Goal: Task Accomplishment & Management: Use online tool/utility

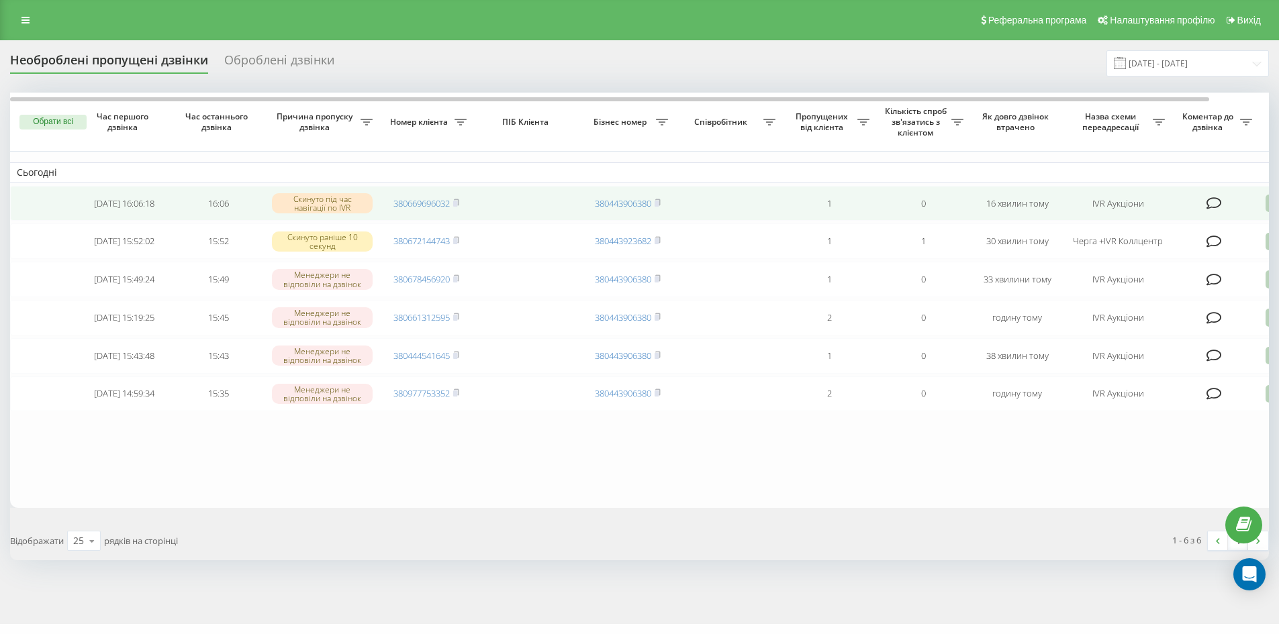
click at [457, 197] on td "380669696032" at bounding box center [426, 204] width 94 height 36
click at [457, 199] on icon at bounding box center [456, 203] width 6 height 8
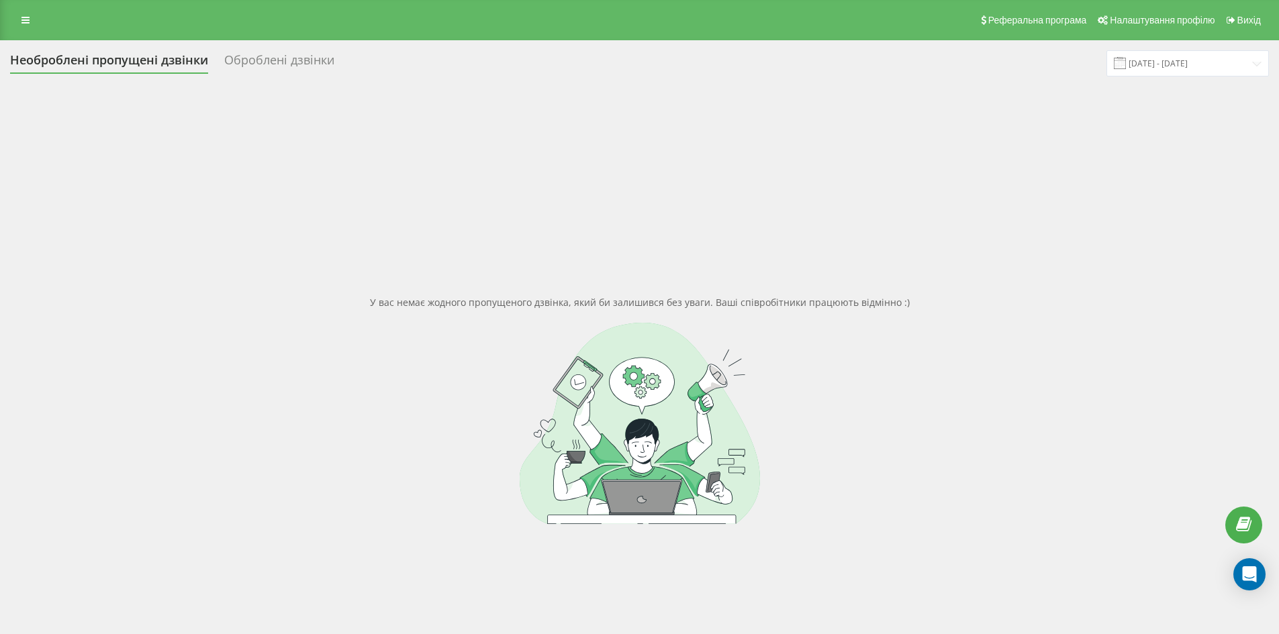
click at [276, 60] on div "Оброблені дзвінки" at bounding box center [279, 63] width 110 height 21
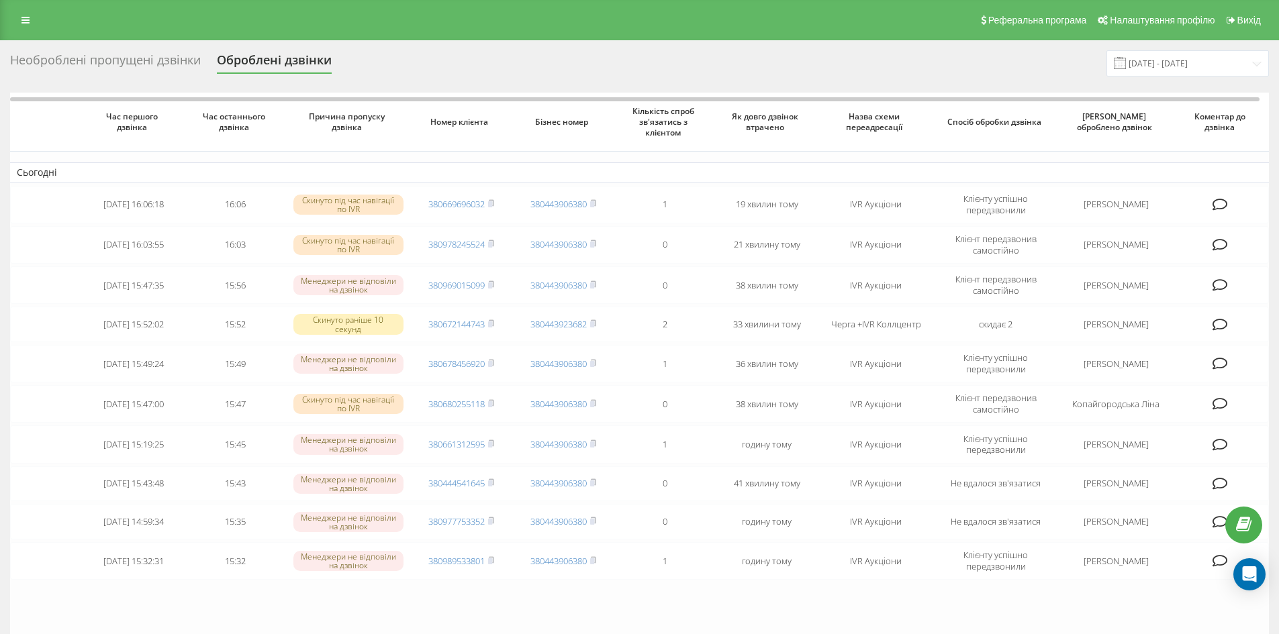
click at [111, 63] on div "Необроблені пропущені дзвінки" at bounding box center [105, 63] width 191 height 21
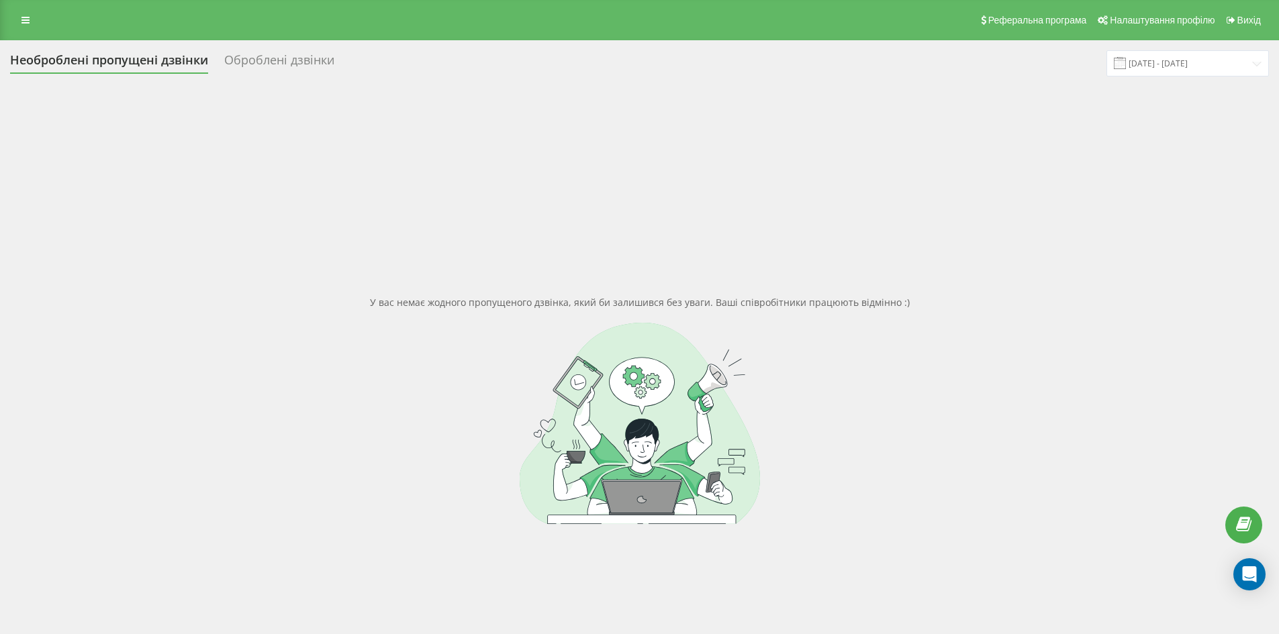
click at [281, 64] on div "Оброблені дзвінки" at bounding box center [279, 63] width 110 height 21
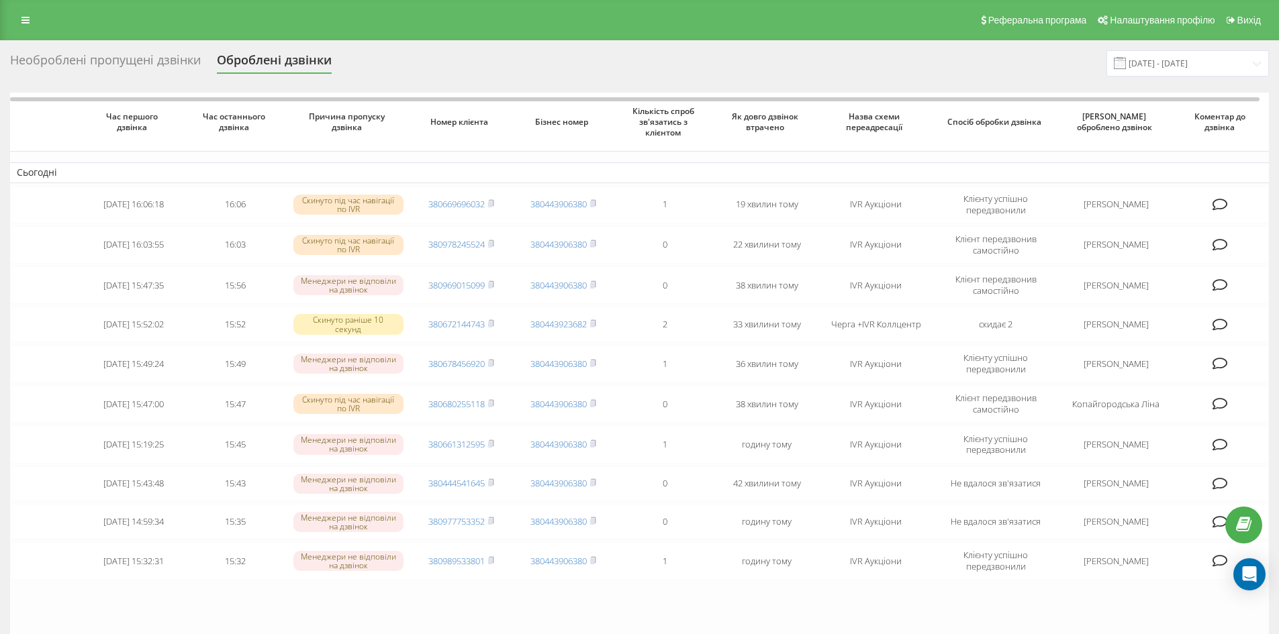
click at [137, 62] on div "Необроблені пропущені дзвінки" at bounding box center [105, 63] width 191 height 21
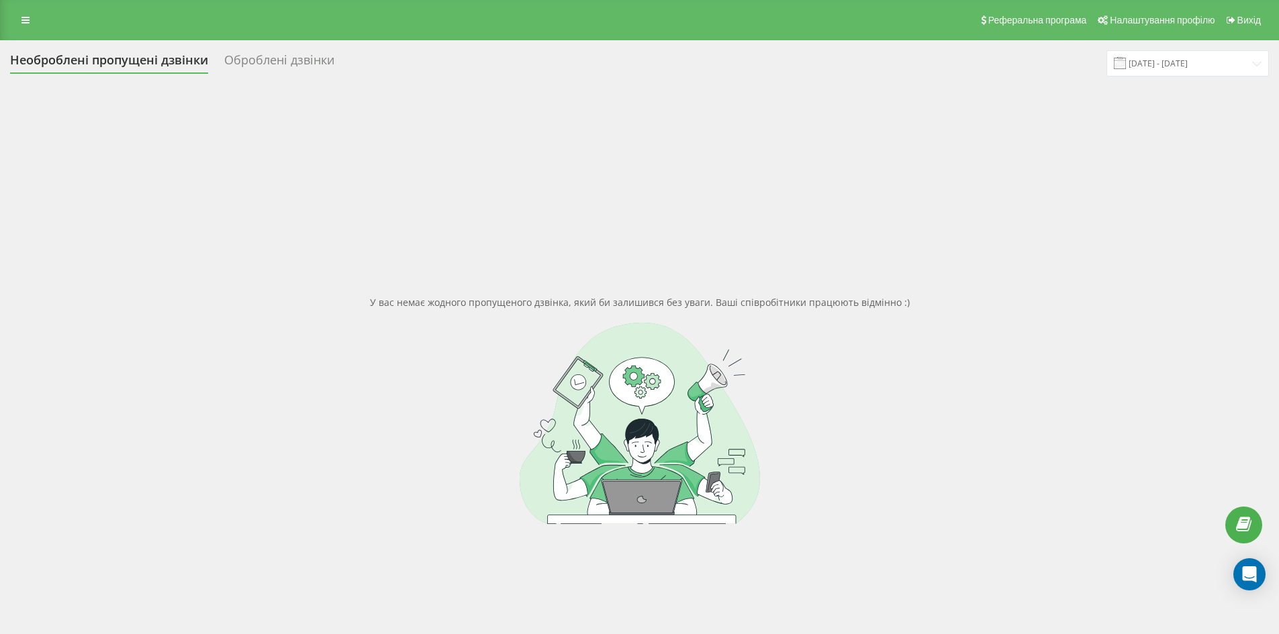
drag, startPoint x: 32, startPoint y: 17, endPoint x: 40, endPoint y: 35, distance: 19.2
click at [31, 17] on link at bounding box center [25, 20] width 24 height 19
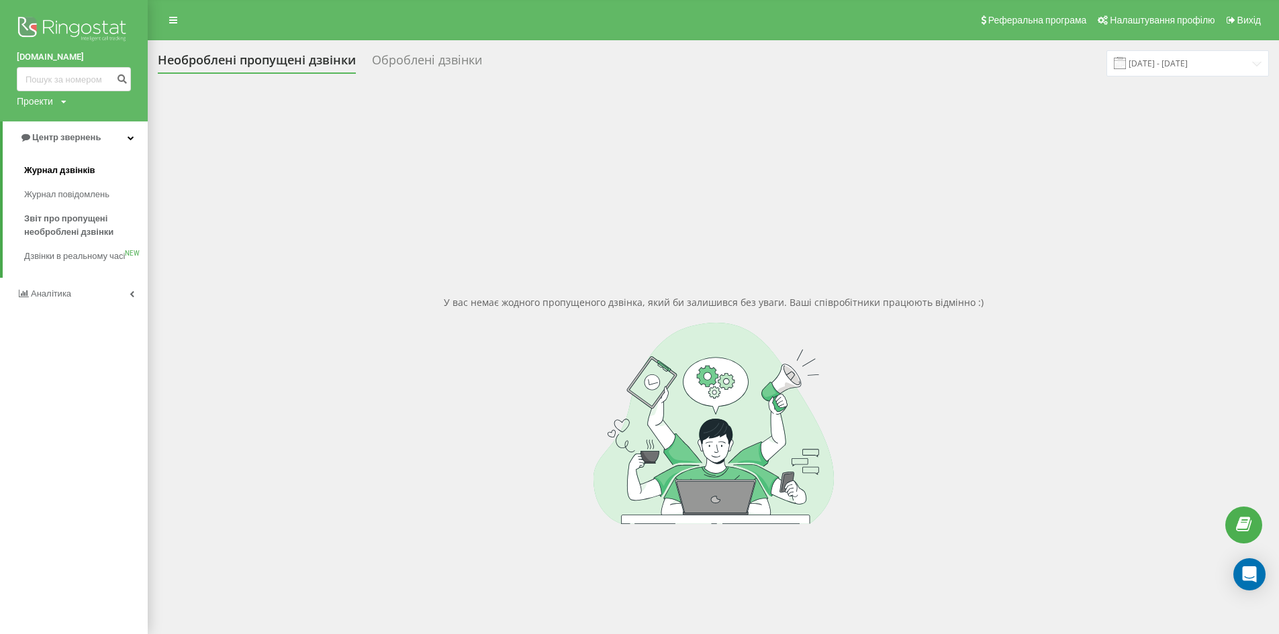
click at [80, 171] on span "Журнал дзвінків" at bounding box center [59, 170] width 71 height 13
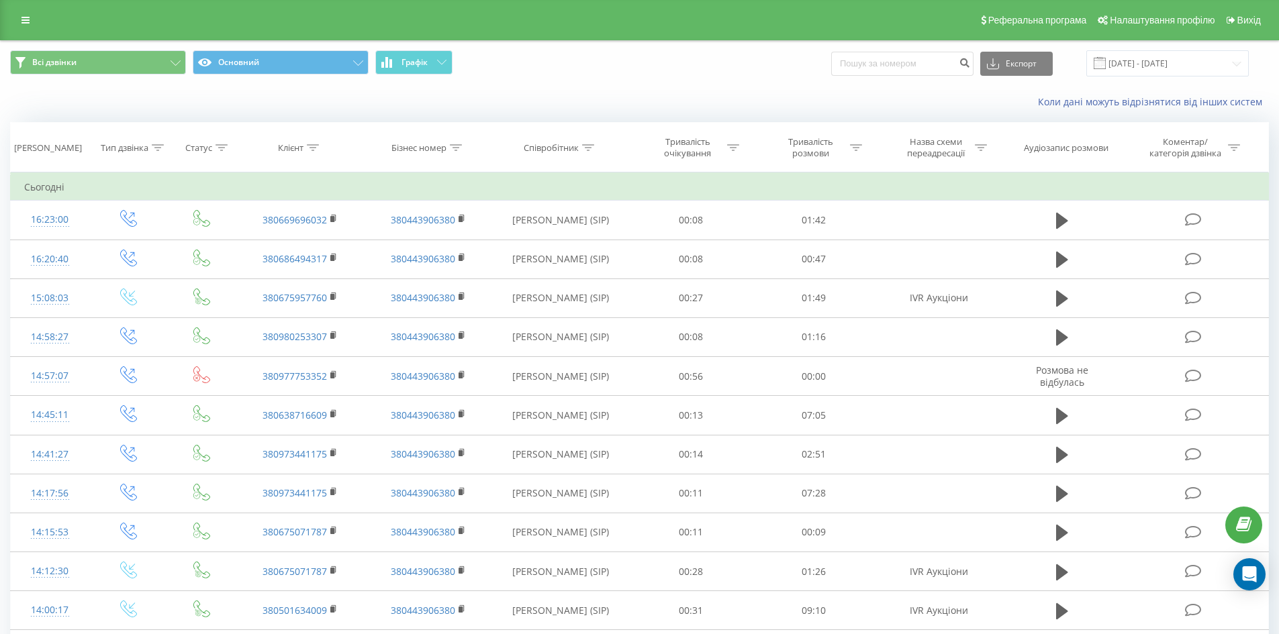
click at [30, 9] on div "Реферальна програма Налаштування профілю Вихід" at bounding box center [639, 20] width 1279 height 40
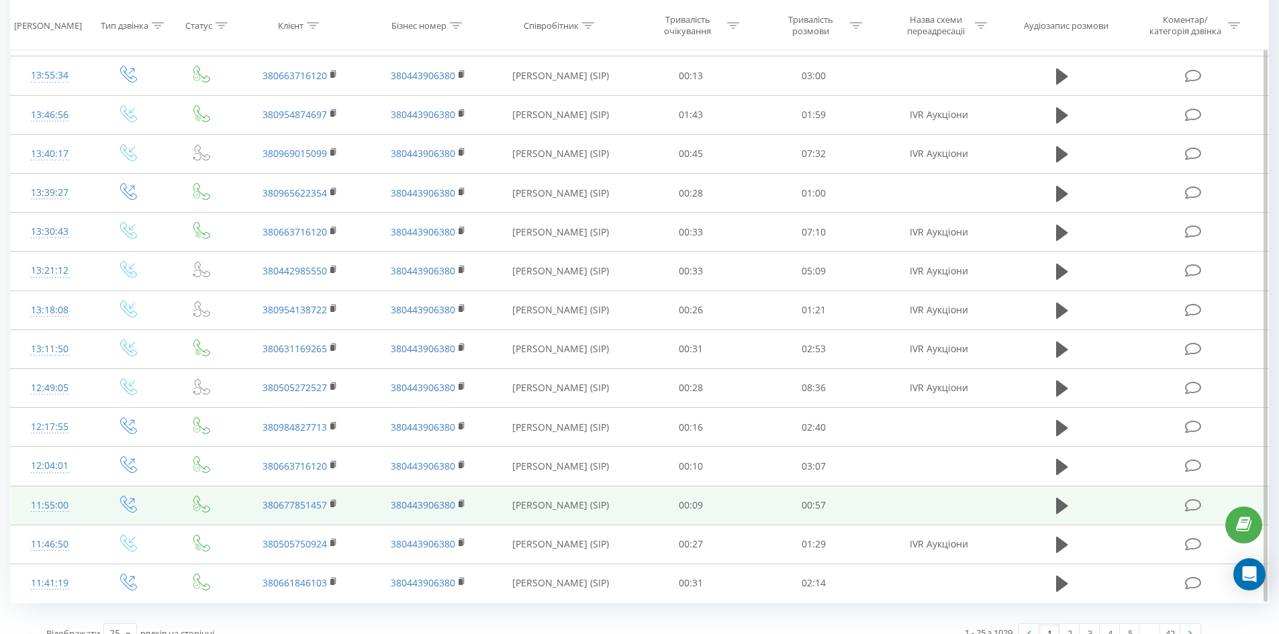
scroll to position [593, 0]
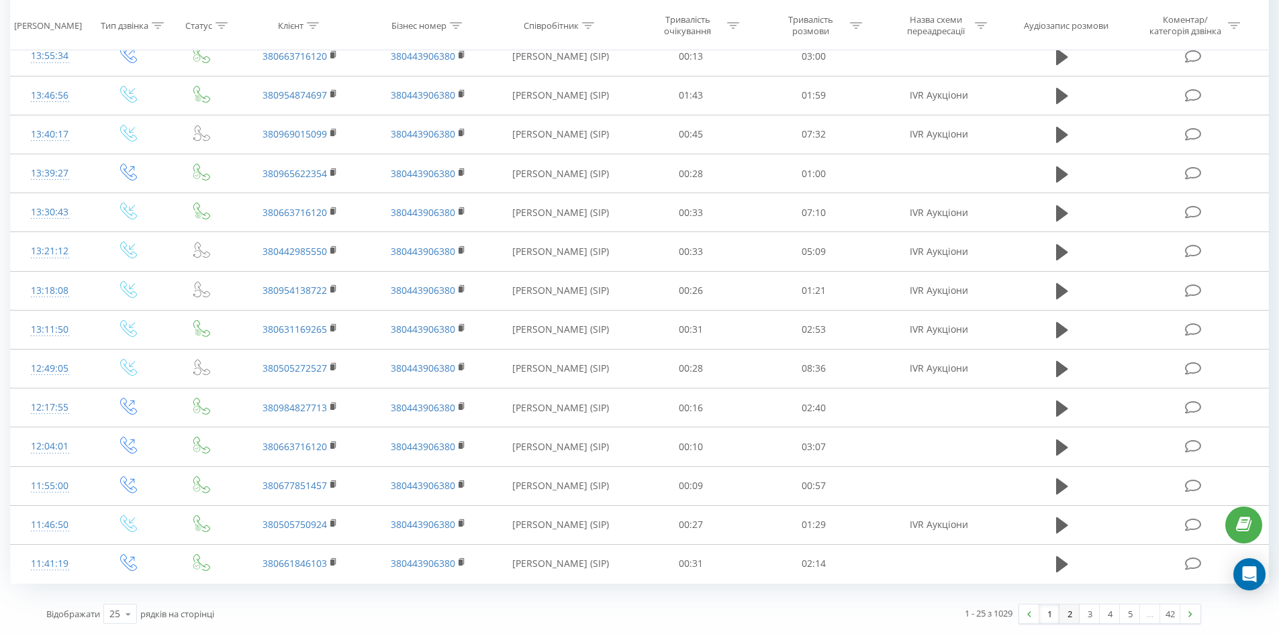
click at [1072, 612] on link "2" at bounding box center [1069, 614] width 20 height 19
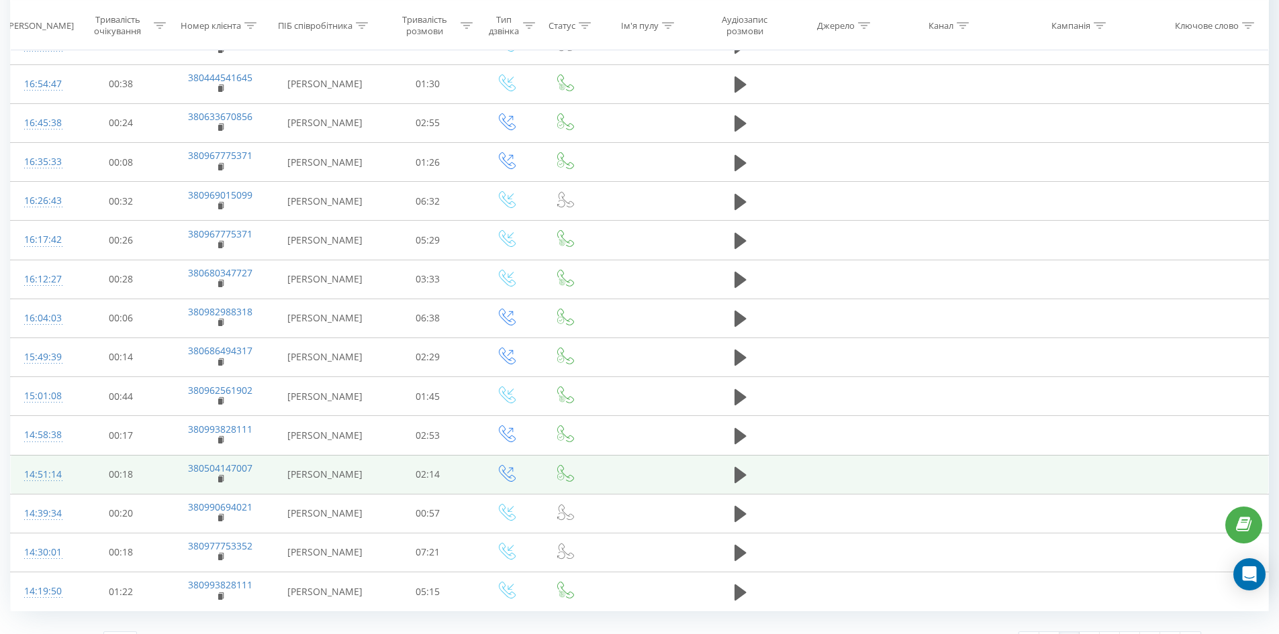
scroll to position [620, 0]
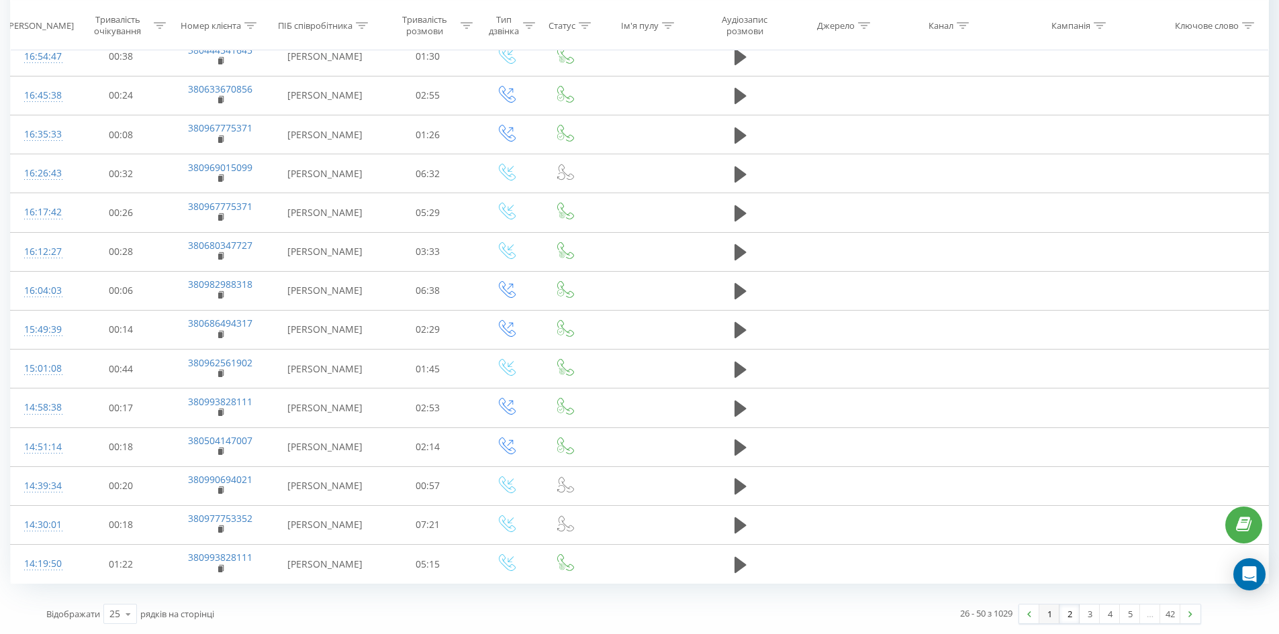
click at [1051, 618] on link "1" at bounding box center [1049, 614] width 20 height 19
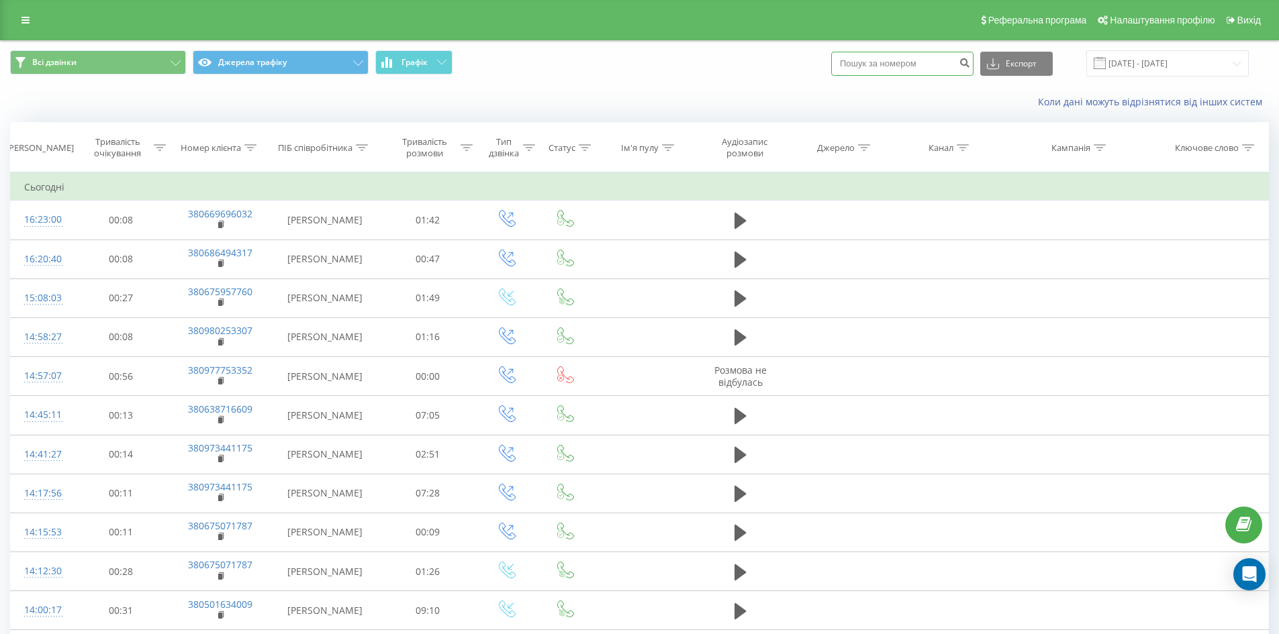
click at [927, 69] on input at bounding box center [902, 64] width 142 height 24
paste input "380965622354"
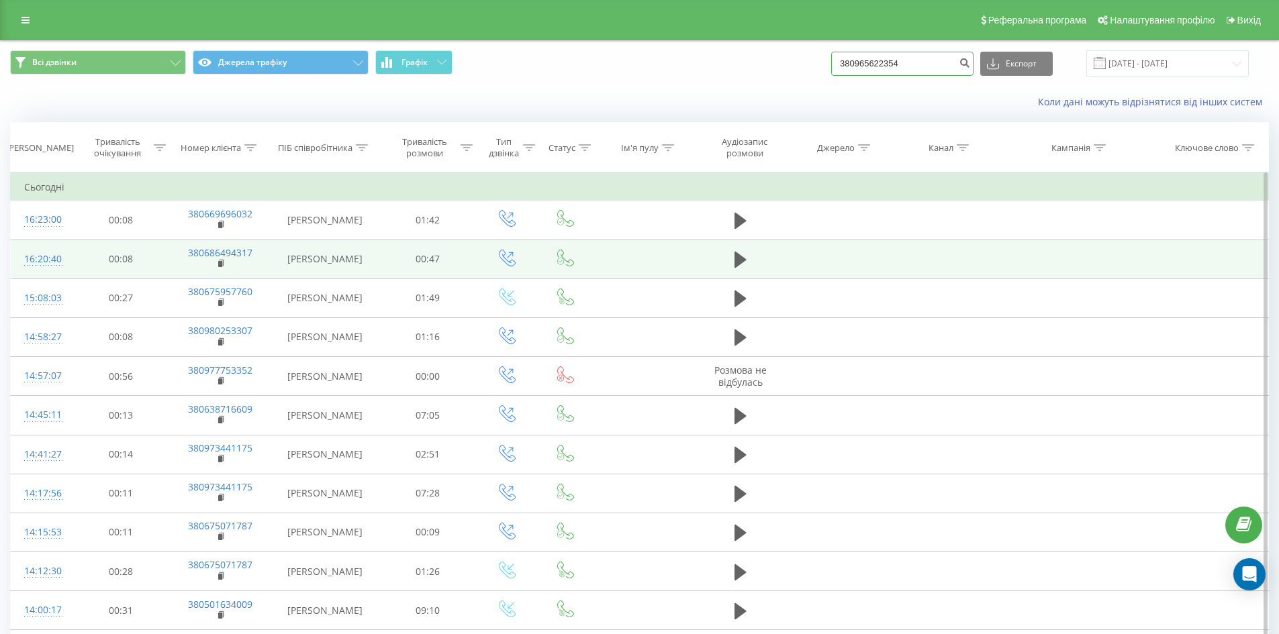
type input "380965622354"
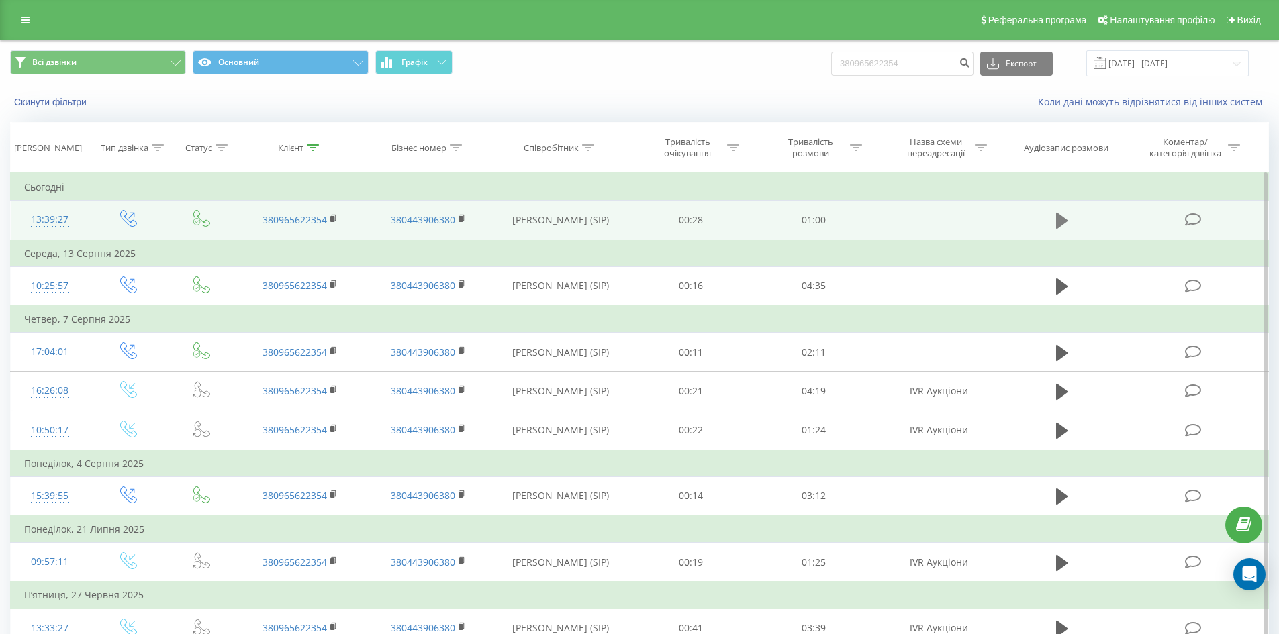
click at [1063, 217] on icon at bounding box center [1062, 221] width 12 height 16
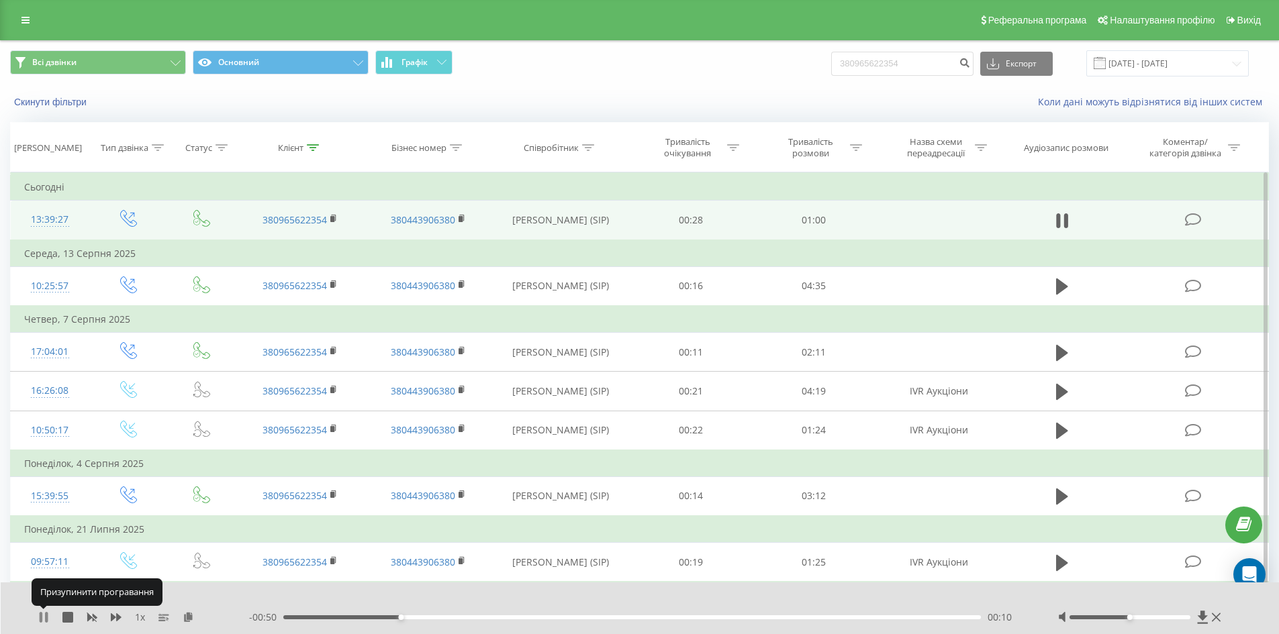
click at [41, 618] on icon at bounding box center [41, 617] width 3 height 11
click at [42, 614] on icon at bounding box center [44, 617] width 8 height 11
click at [43, 618] on icon at bounding box center [43, 617] width 11 height 11
click at [42, 623] on button at bounding box center [43, 617] width 11 height 11
click at [452, 615] on div "- 00:42 00:18 00:18" at bounding box center [636, 617] width 775 height 13
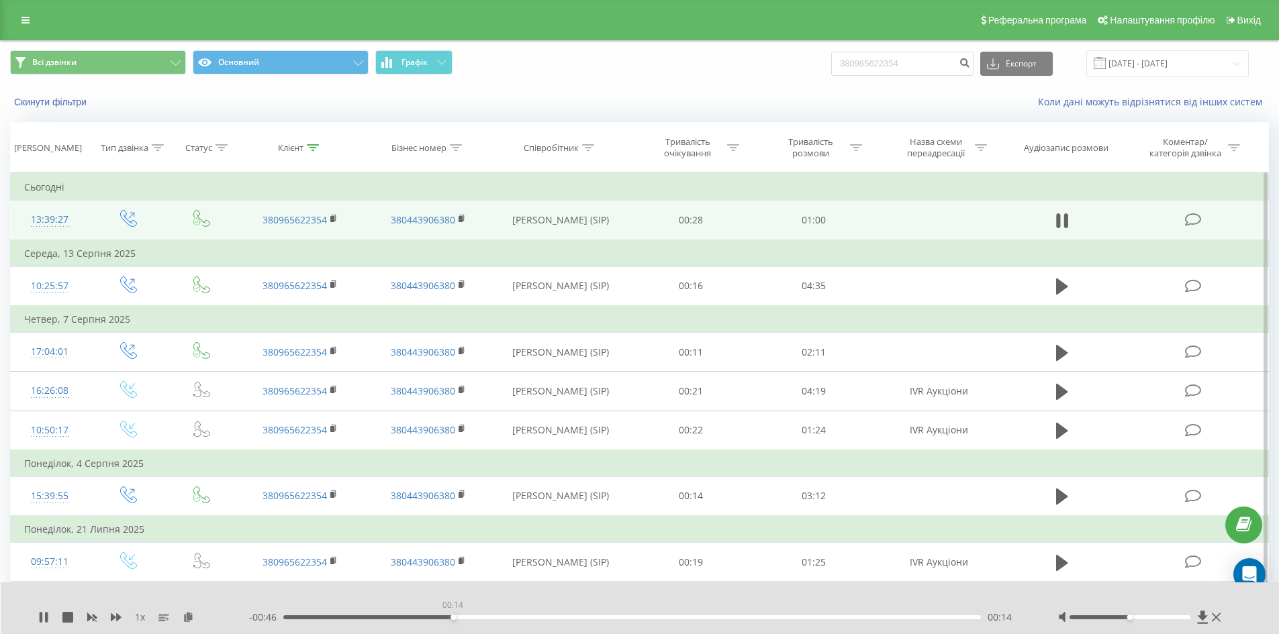
click at [452, 617] on div "00:14" at bounding box center [632, 618] width 698 height 4
click at [452, 617] on div "00:23" at bounding box center [632, 618] width 698 height 4
click at [409, 619] on div "00:11" at bounding box center [632, 618] width 698 height 4
click at [44, 616] on icon at bounding box center [43, 617] width 11 height 11
click at [47, 618] on icon at bounding box center [43, 617] width 11 height 11
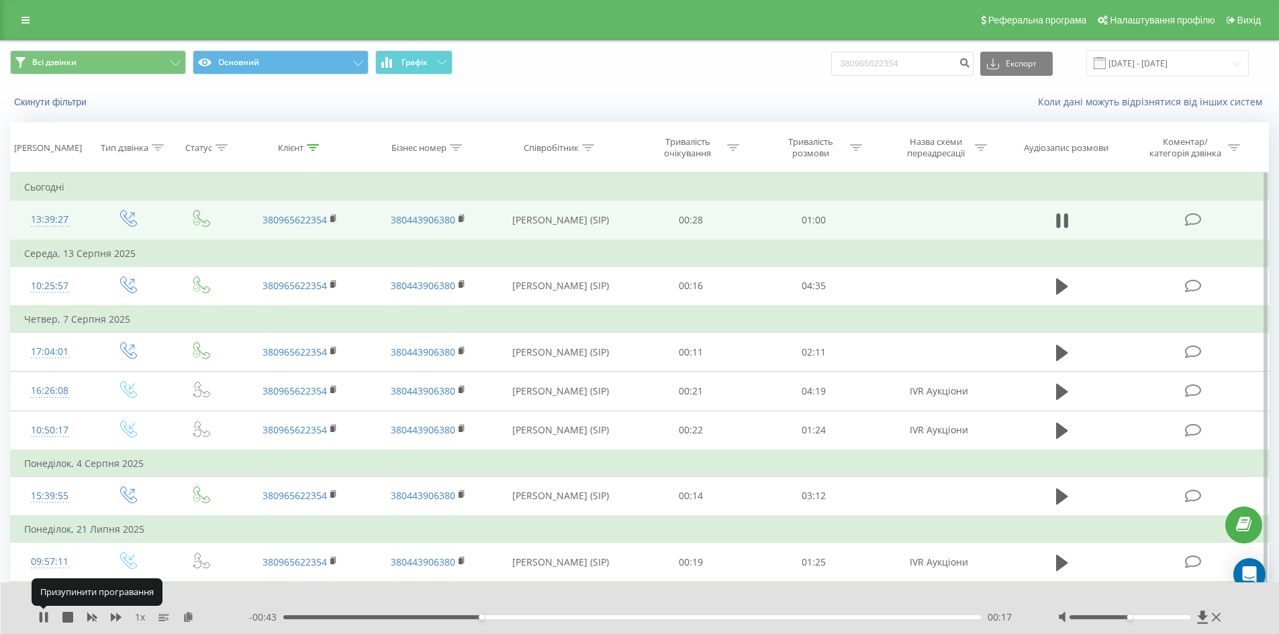
click at [47, 618] on icon at bounding box center [46, 617] width 3 height 11
click at [47, 618] on icon at bounding box center [43, 617] width 11 height 11
click at [484, 613] on div "- 00:39 00:21 00:21" at bounding box center [636, 617] width 775 height 13
click at [477, 620] on div "- 00:38 00:22 00:22" at bounding box center [636, 617] width 775 height 13
click at [476, 618] on div "00:16" at bounding box center [632, 618] width 698 height 4
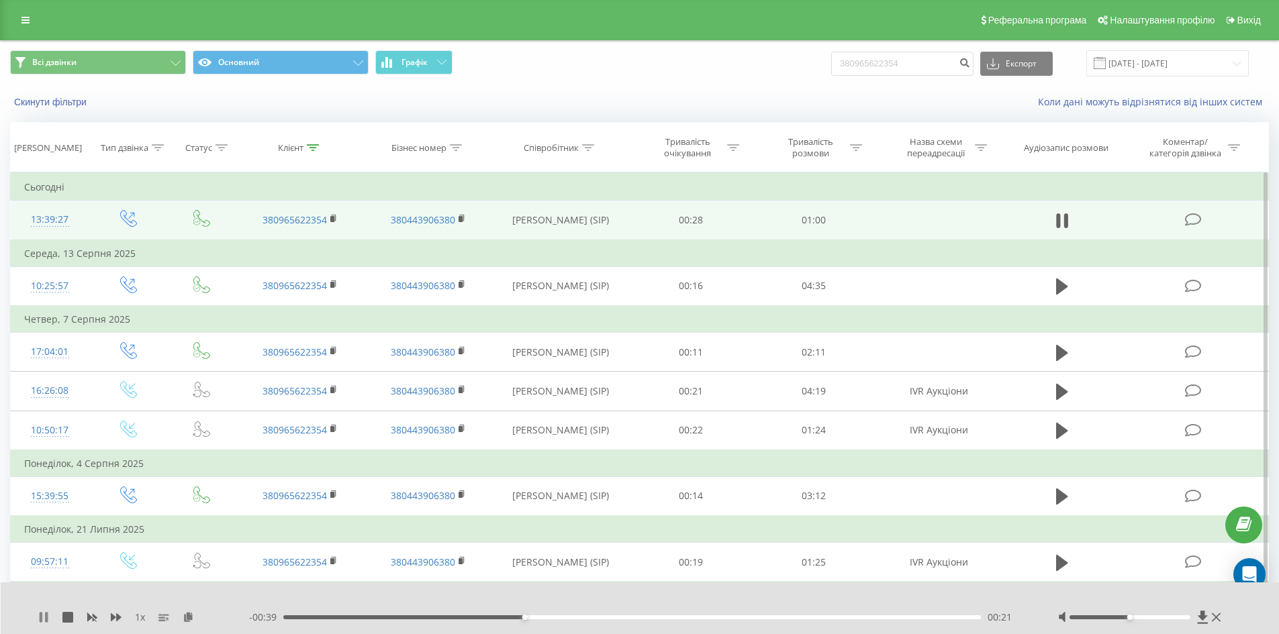
click at [42, 615] on icon at bounding box center [41, 617] width 3 height 11
click at [40, 616] on icon at bounding box center [44, 617] width 8 height 11
click at [520, 618] on div "00:20" at bounding box center [632, 618] width 698 height 4
click at [46, 614] on icon at bounding box center [46, 617] width 3 height 11
click at [39, 622] on icon at bounding box center [43, 617] width 11 height 11
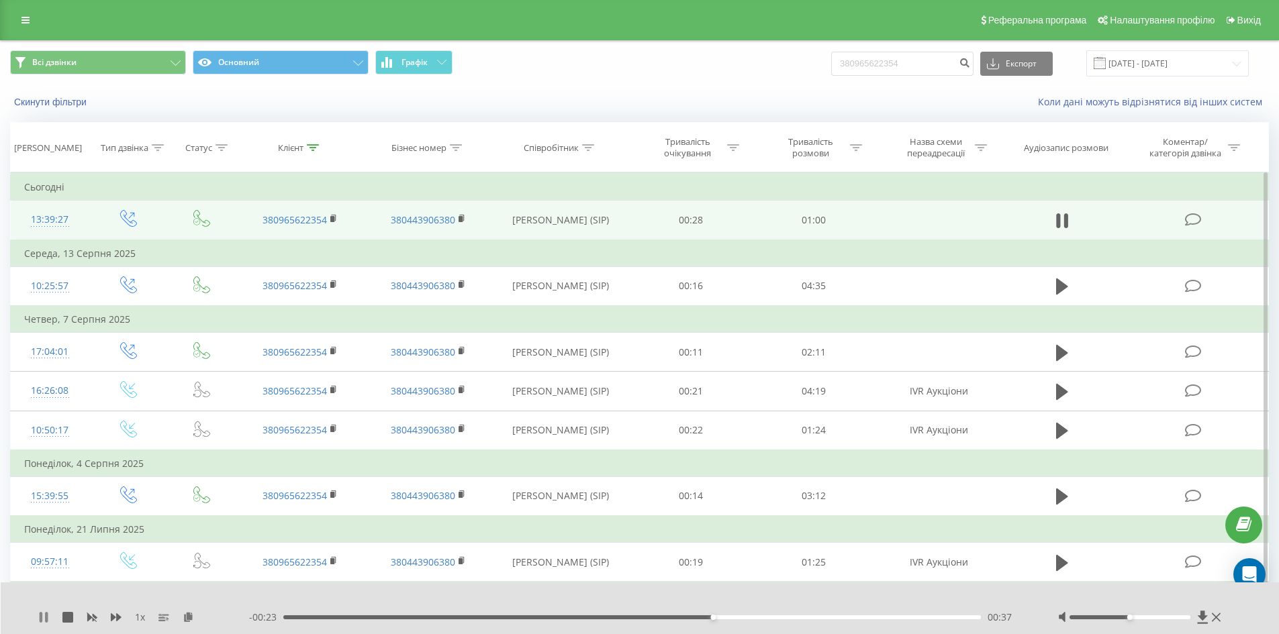
click at [38, 614] on icon at bounding box center [43, 617] width 11 height 11
click at [36, 621] on div "1 x - 00:23 00:37 00:37" at bounding box center [640, 609] width 1279 height 52
click at [40, 618] on icon at bounding box center [44, 617] width 8 height 11
click at [727, 617] on div "00:43" at bounding box center [632, 618] width 698 height 4
click at [701, 617] on div "00:39" at bounding box center [632, 618] width 698 height 4
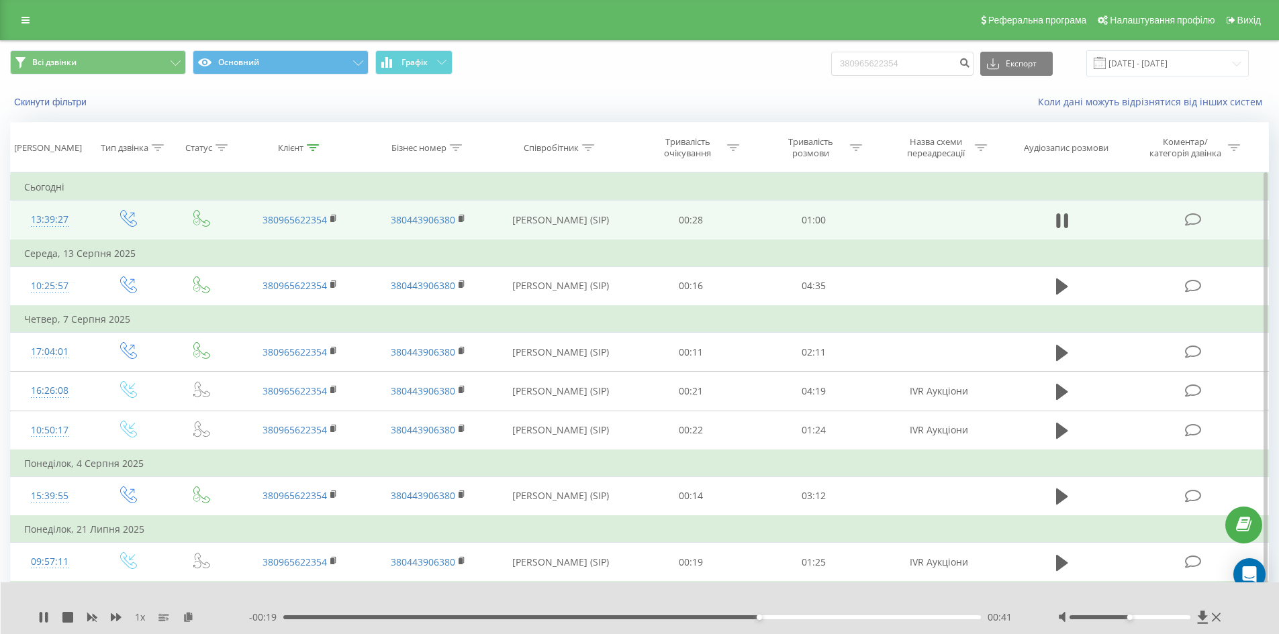
click at [36, 616] on div "1 x - 00:19 00:41 00:41" at bounding box center [640, 609] width 1279 height 52
click at [41, 618] on icon at bounding box center [41, 617] width 3 height 11
click at [48, 613] on icon at bounding box center [43, 617] width 11 height 11
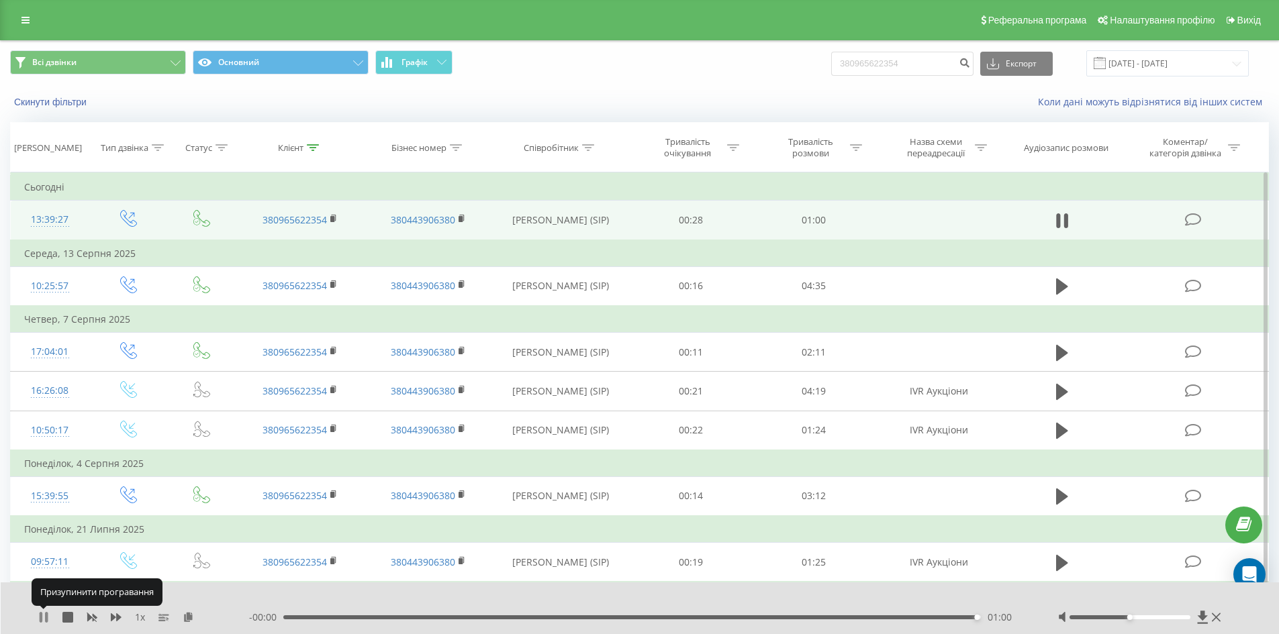
click at [43, 618] on icon at bounding box center [43, 617] width 11 height 11
click at [26, 24] on icon at bounding box center [25, 19] width 8 height 9
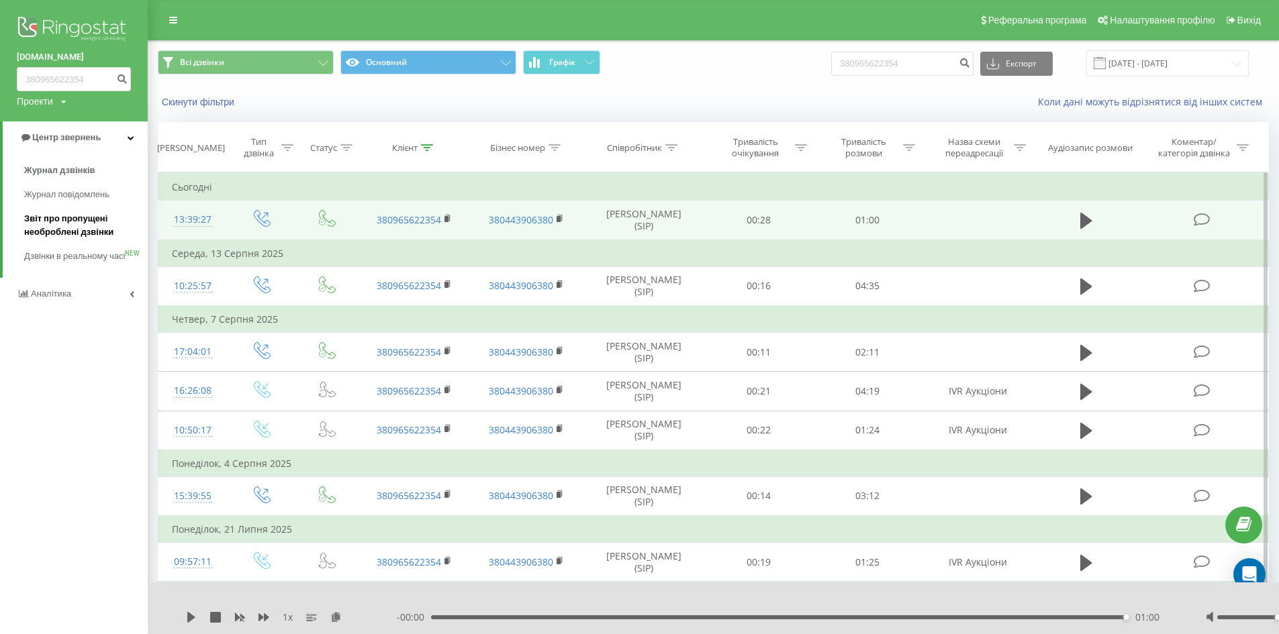
click at [72, 224] on span "Звіт про пропущені необроблені дзвінки" at bounding box center [82, 225] width 117 height 27
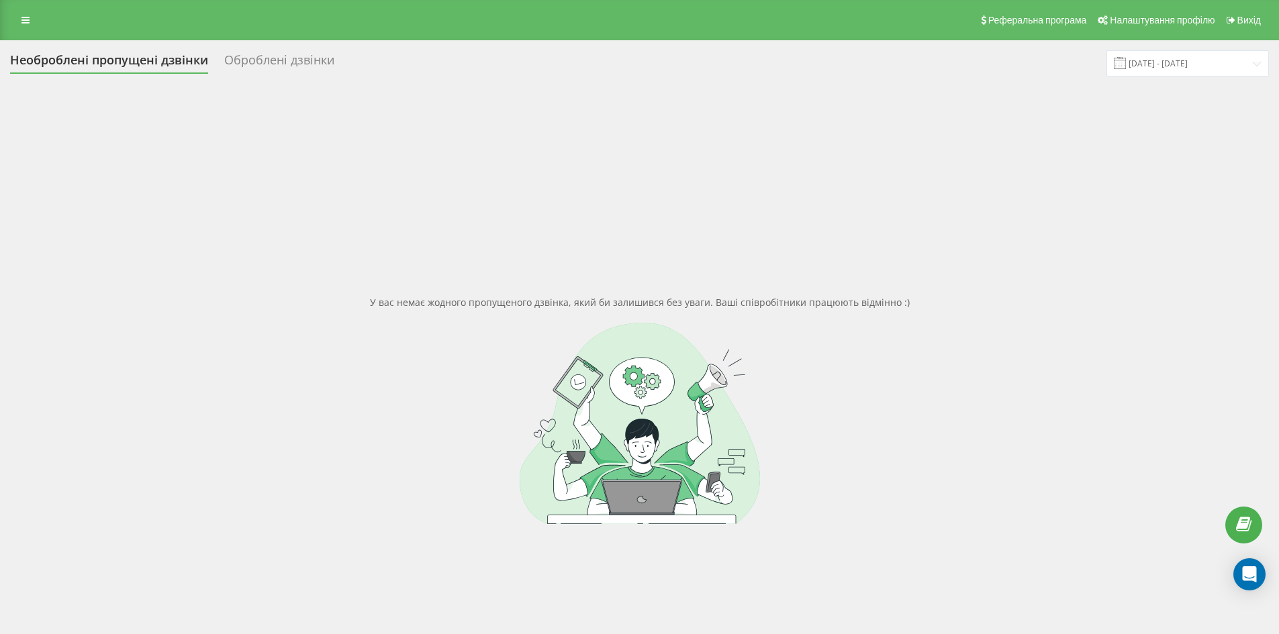
click at [265, 62] on div "Оброблені дзвінки" at bounding box center [279, 63] width 110 height 21
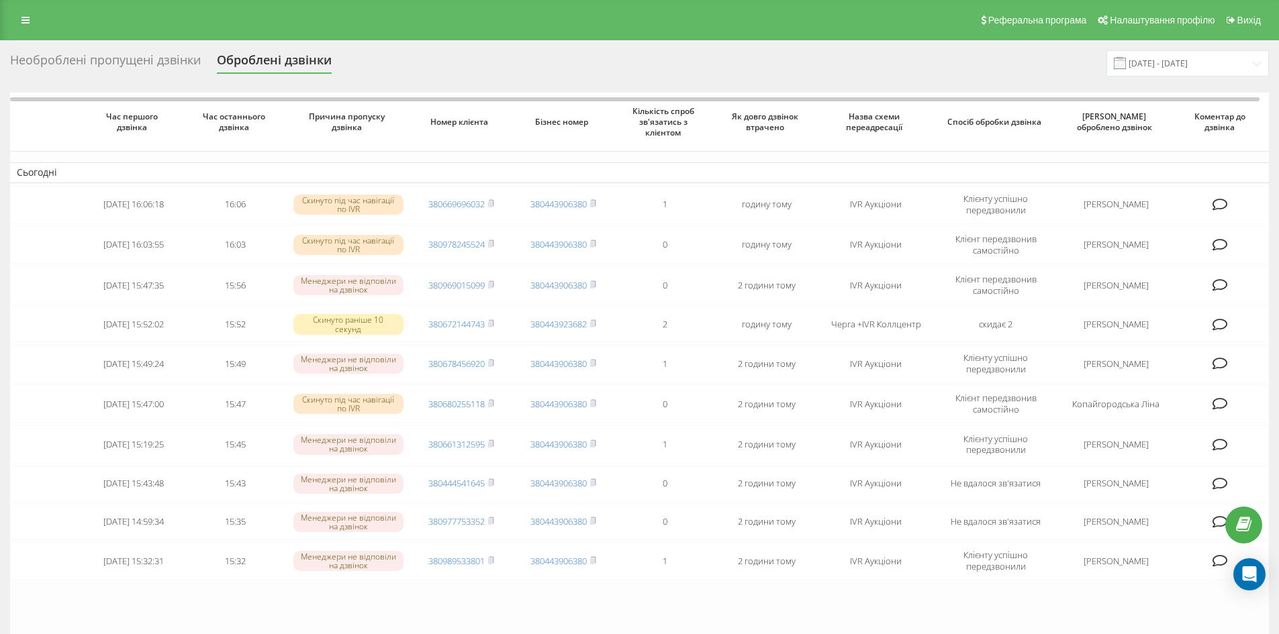
click at [133, 56] on div "Необроблені пропущені дзвінки" at bounding box center [105, 63] width 191 height 21
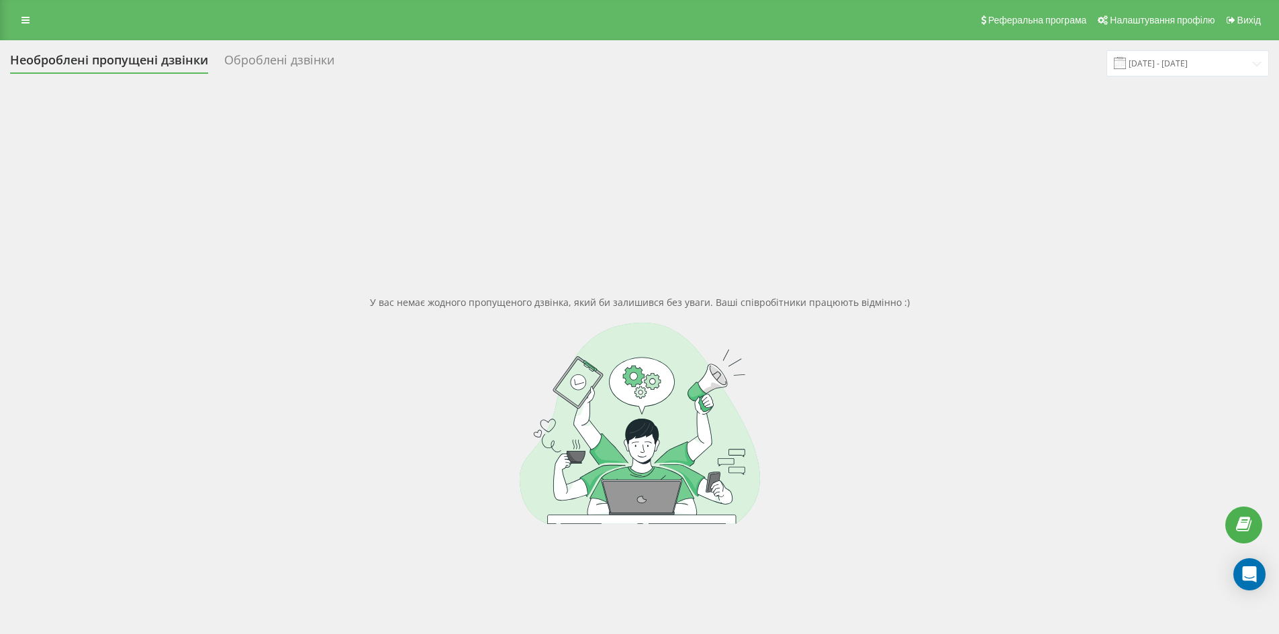
click at [283, 60] on div "Оброблені дзвінки" at bounding box center [279, 63] width 110 height 21
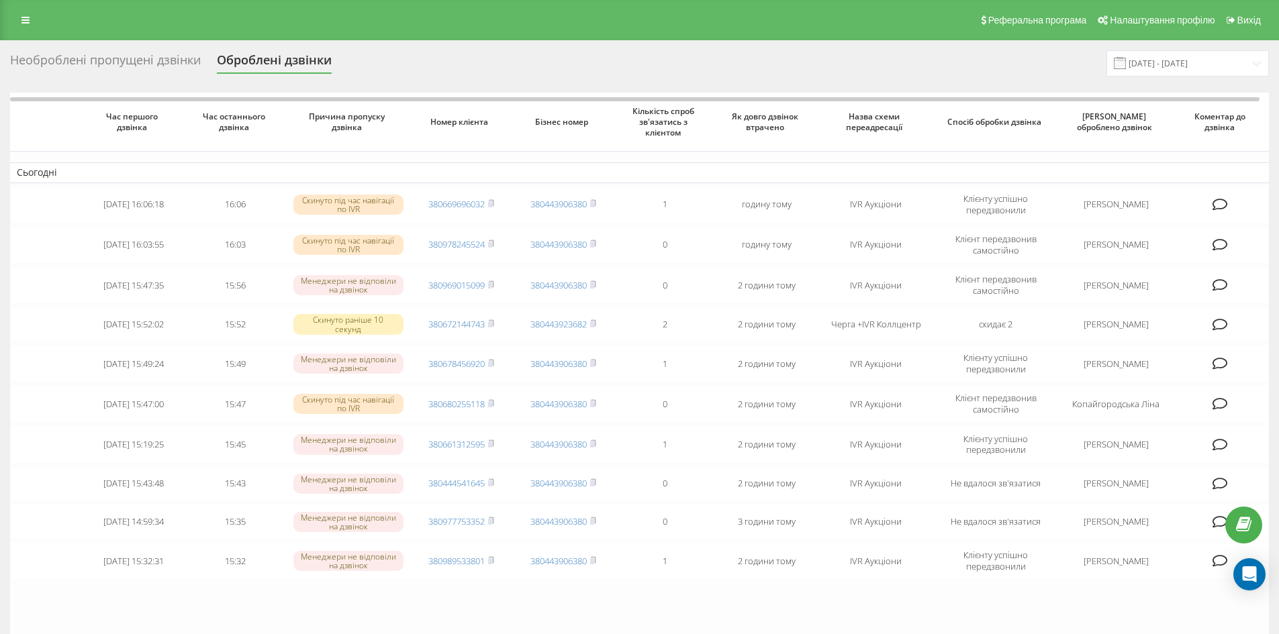
click at [75, 62] on div "Необроблені пропущені дзвінки" at bounding box center [105, 63] width 191 height 21
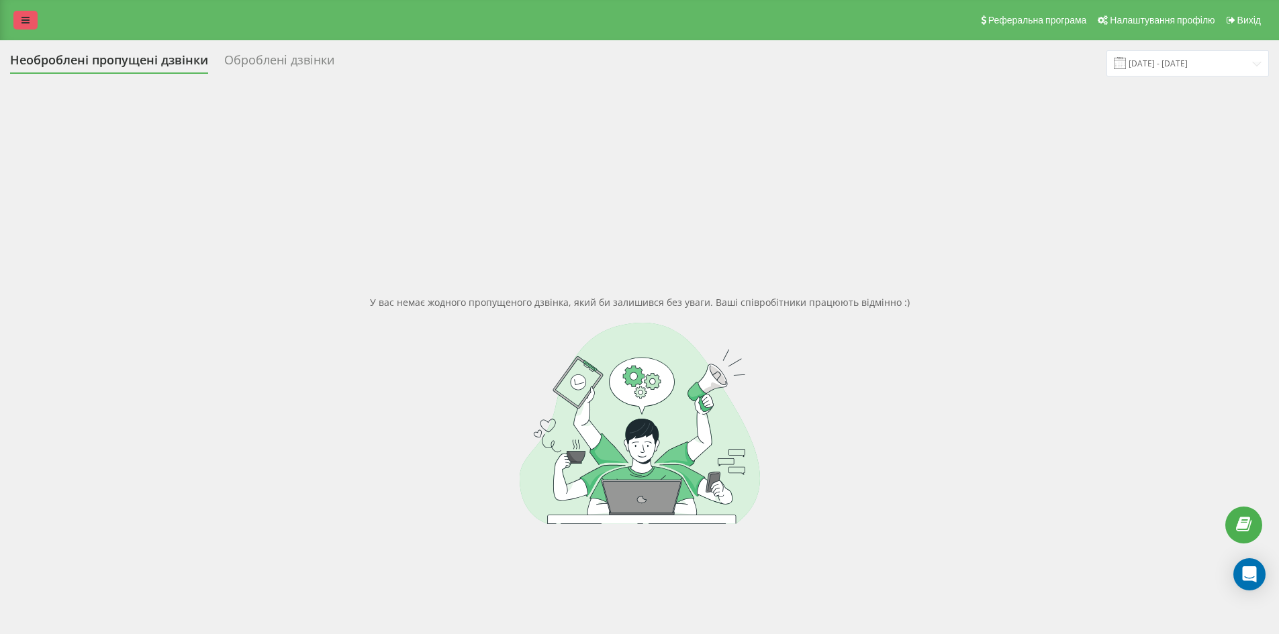
click at [19, 25] on link at bounding box center [25, 20] width 24 height 19
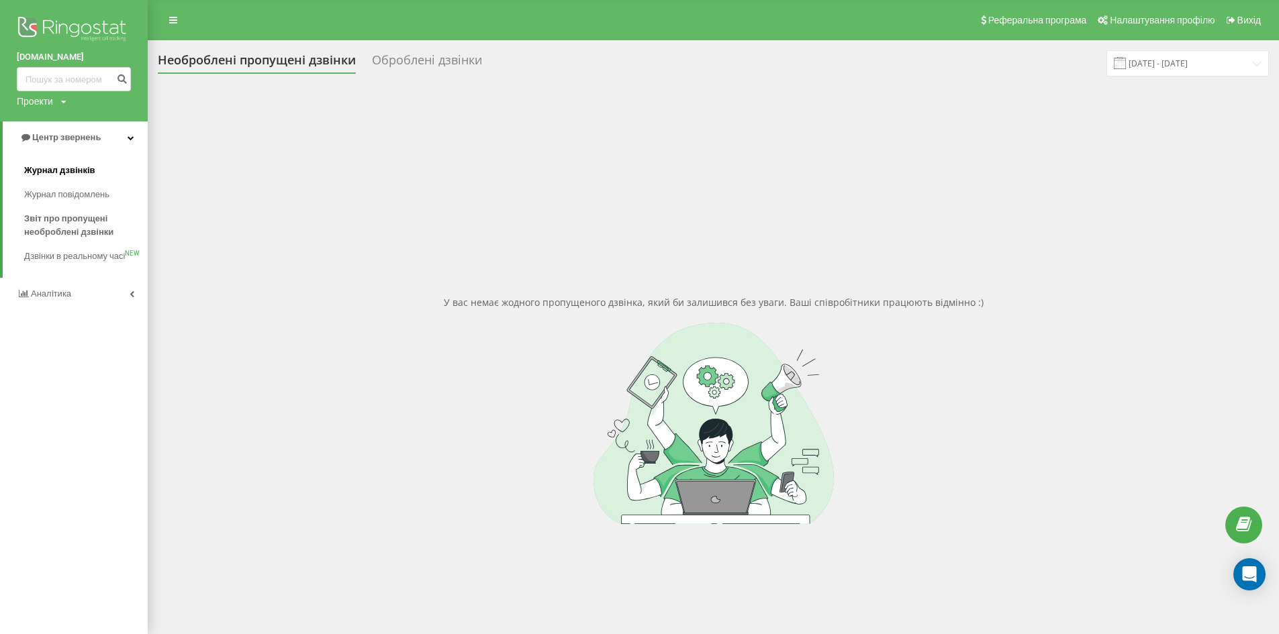
click at [78, 168] on span "Журнал дзвінків" at bounding box center [59, 170] width 71 height 13
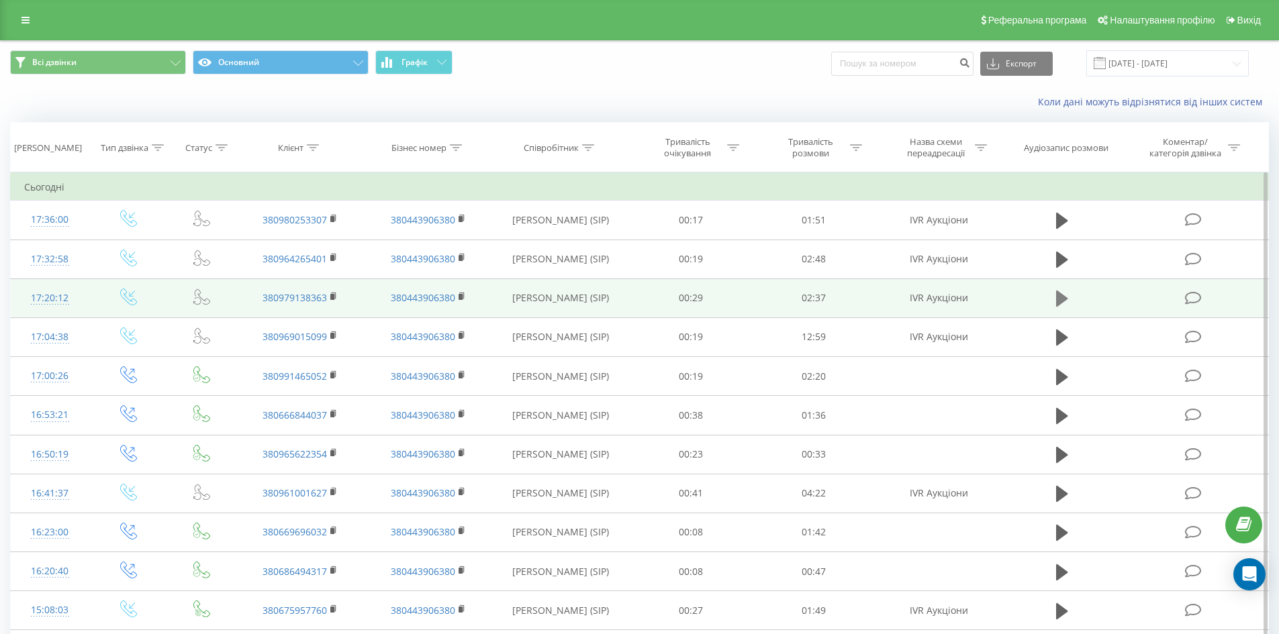
click at [1061, 294] on icon at bounding box center [1062, 299] width 12 height 16
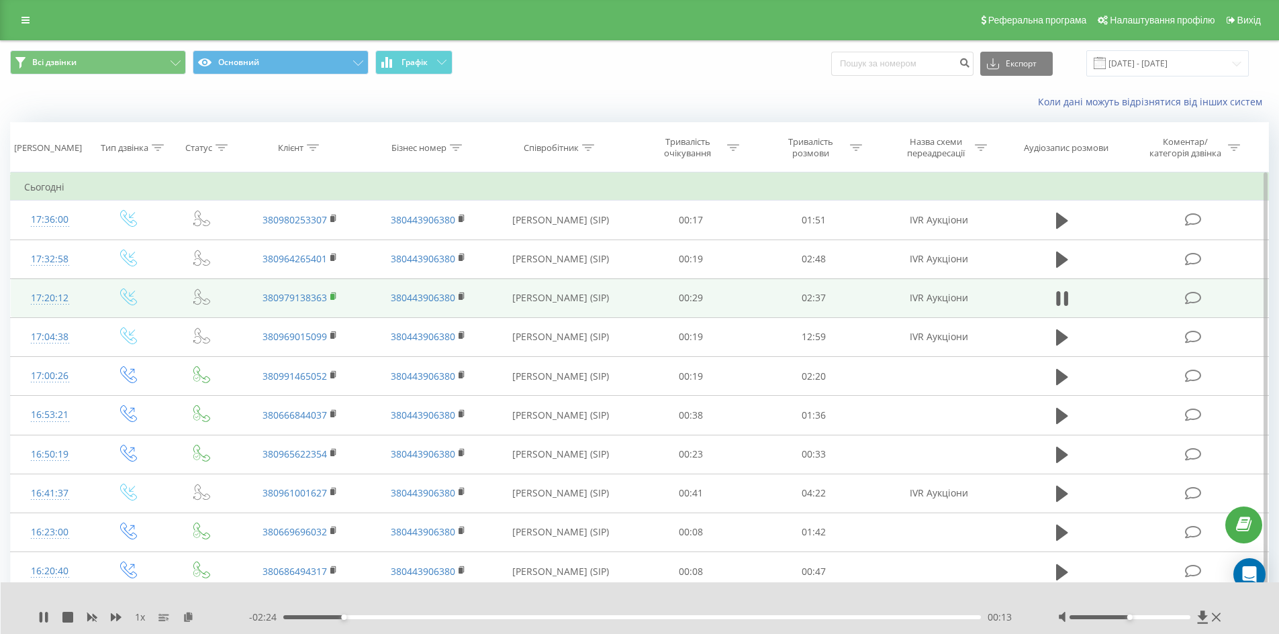
click at [334, 297] on rect at bounding box center [332, 297] width 4 height 6
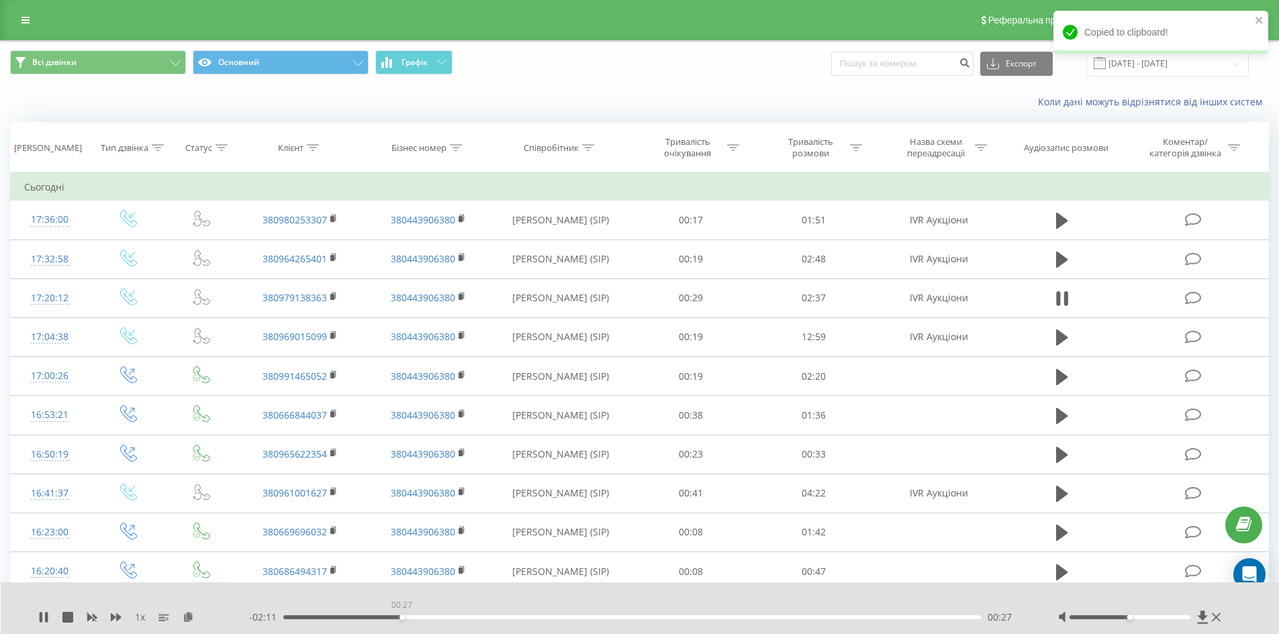
click at [401, 618] on div "00:27" at bounding box center [632, 618] width 698 height 4
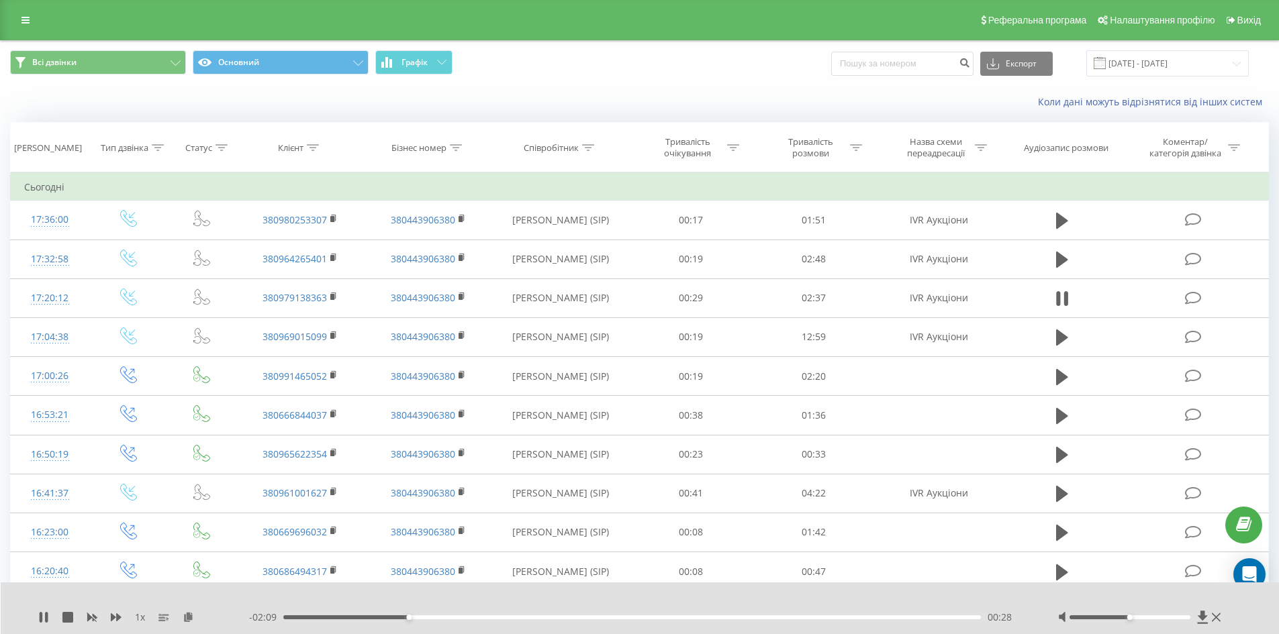
click at [440, 617] on div "00:28" at bounding box center [632, 618] width 698 height 4
click at [1061, 293] on icon at bounding box center [1062, 298] width 12 height 19
click at [30, 28] on link at bounding box center [25, 20] width 24 height 19
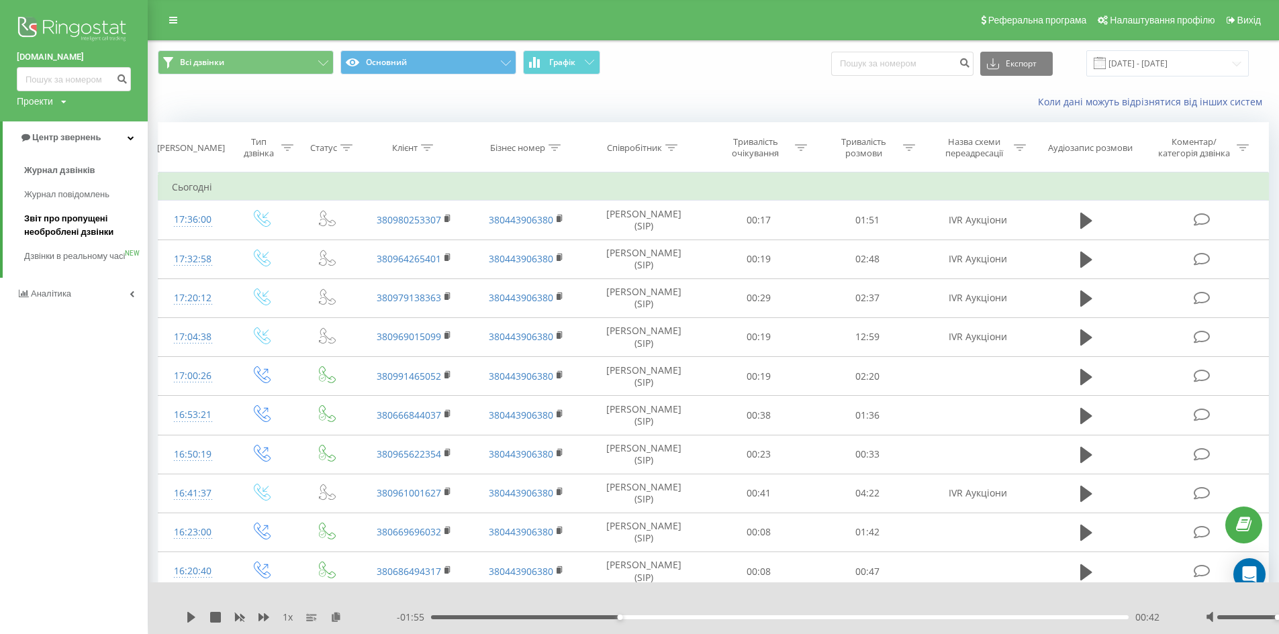
click at [73, 224] on span "Звіт про пропущені необроблені дзвінки" at bounding box center [82, 225] width 117 height 27
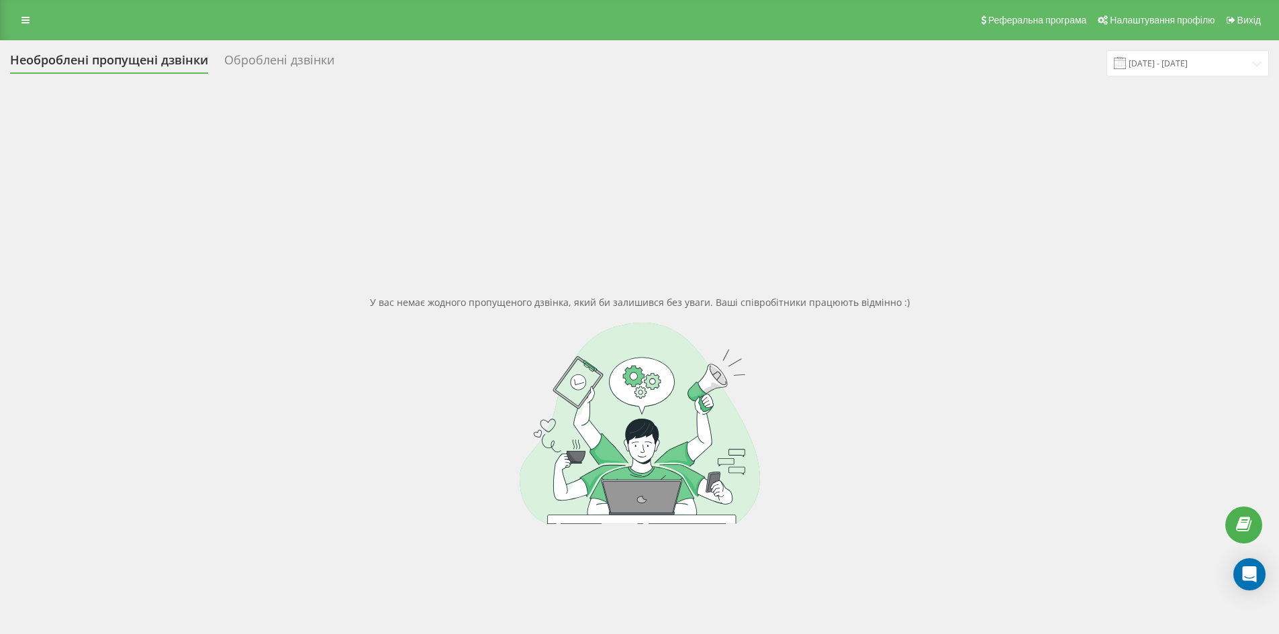
click at [291, 51] on div "Необроблені пропущені дзвінки Оброблені дзвінки [DATE] - [DATE]" at bounding box center [639, 63] width 1259 height 26
click at [291, 58] on div "Оброблені дзвінки" at bounding box center [279, 63] width 110 height 21
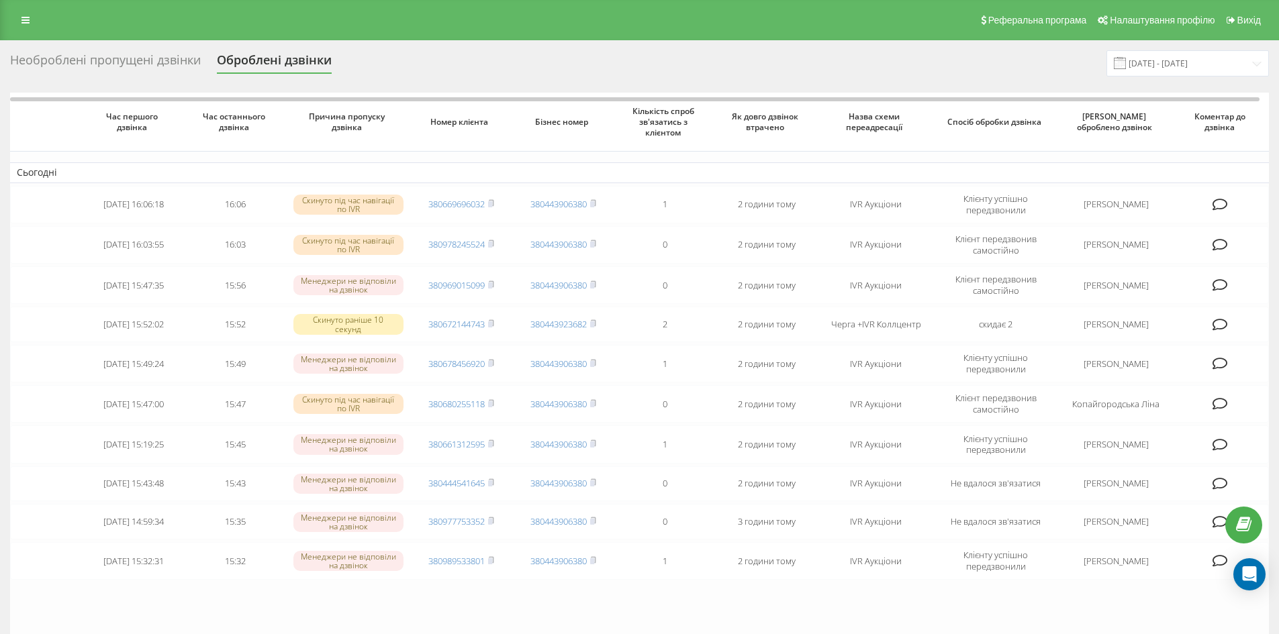
click at [139, 57] on div "Необроблені пропущені дзвінки" at bounding box center [105, 63] width 191 height 21
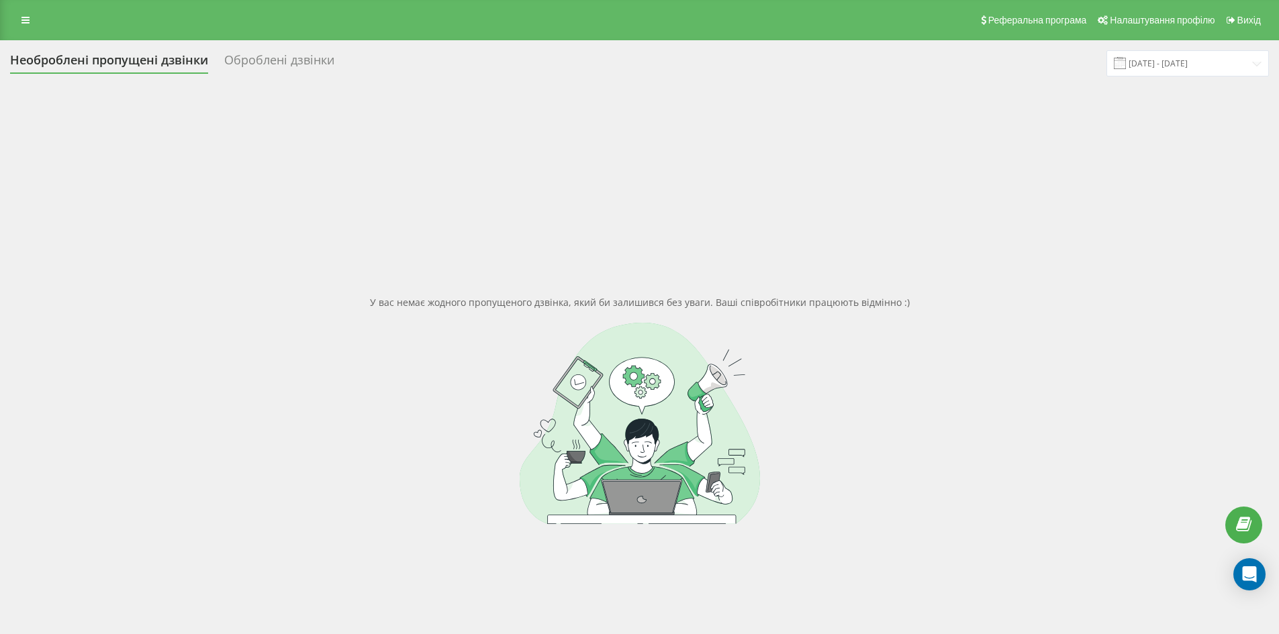
click at [264, 58] on div "Оброблені дзвінки" at bounding box center [279, 63] width 110 height 21
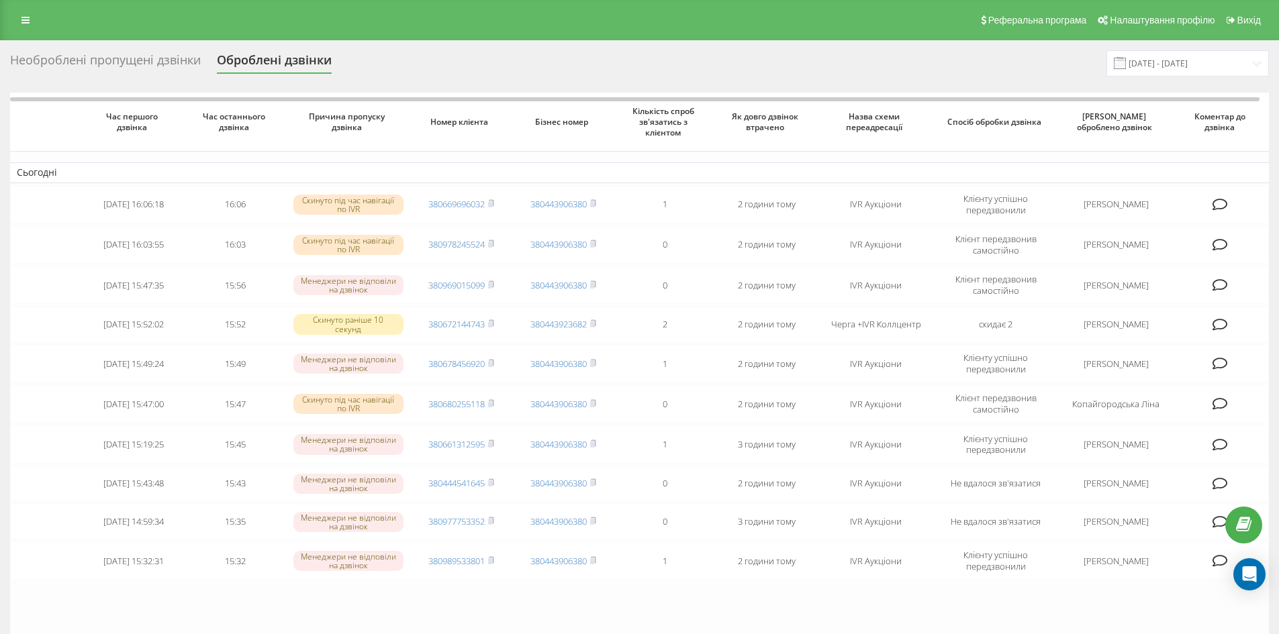
click at [128, 54] on div "Необроблені пропущені дзвінки" at bounding box center [105, 63] width 191 height 21
